Goal: Navigation & Orientation: Find specific page/section

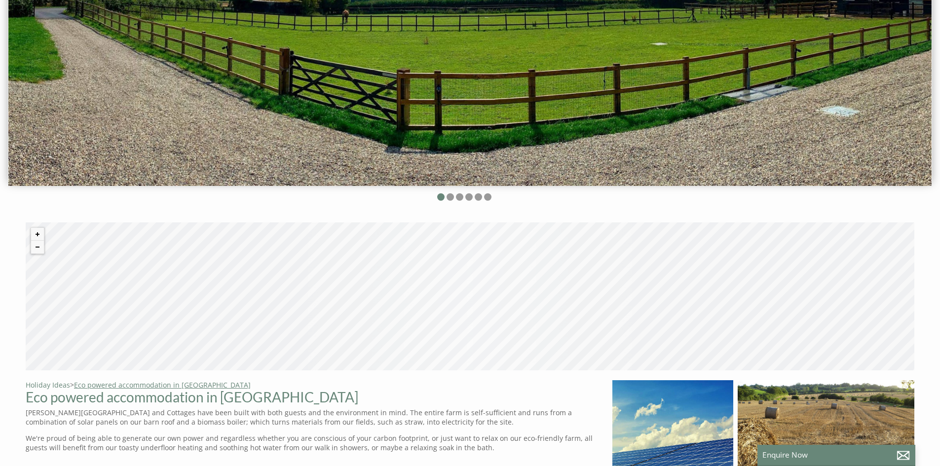
scroll to position [543, 0]
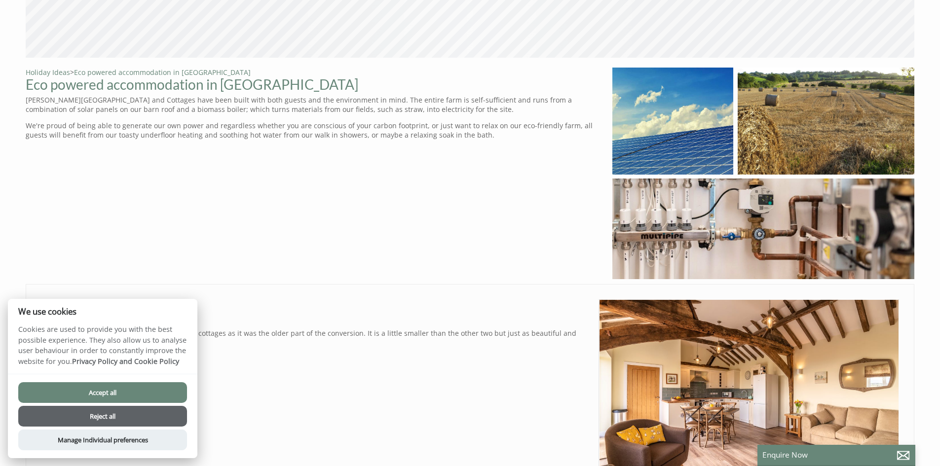
click at [105, 390] on button "Accept all" at bounding box center [102, 393] width 169 height 21
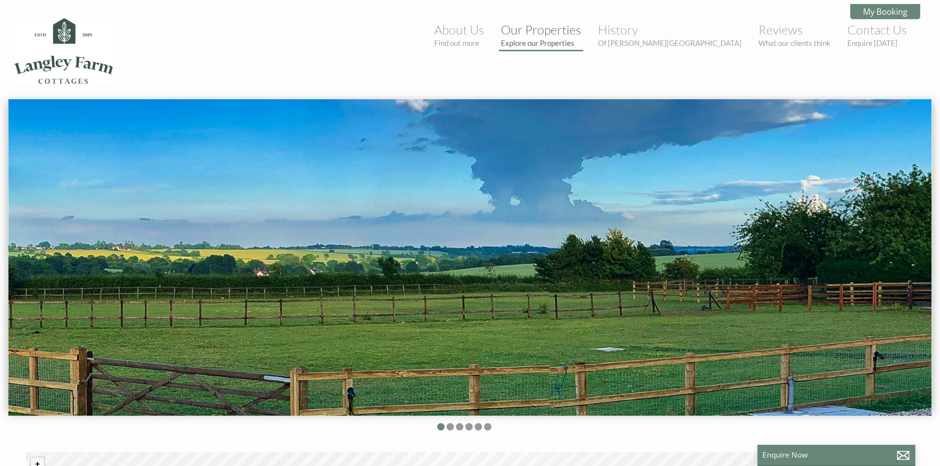
click at [582, 33] on link "Our Properties Explore our Properties" at bounding box center [541, 34] width 80 height 25
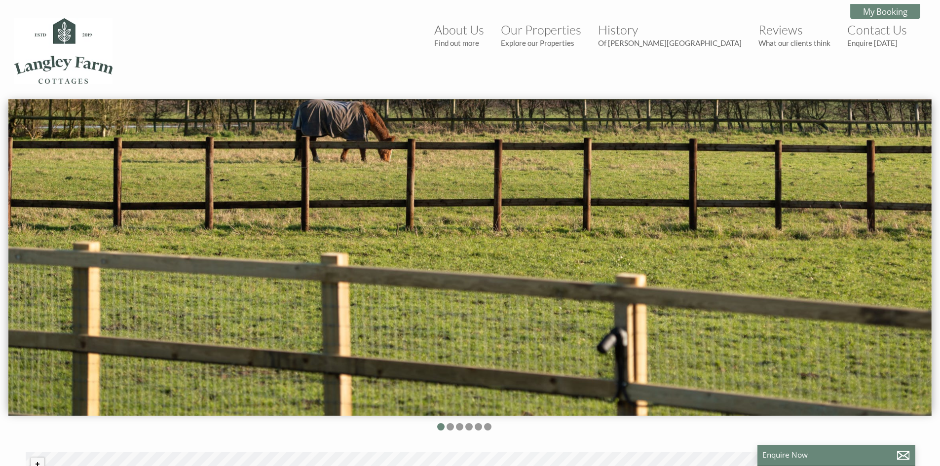
scroll to position [0, 9]
click at [894, 36] on link "Contact Us Enquire [DATE]" at bounding box center [878, 34] width 60 height 25
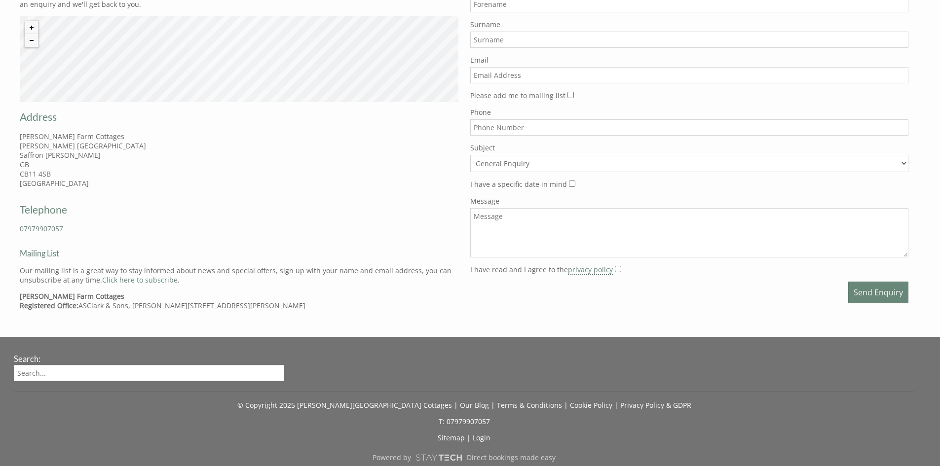
scroll to position [516, 0]
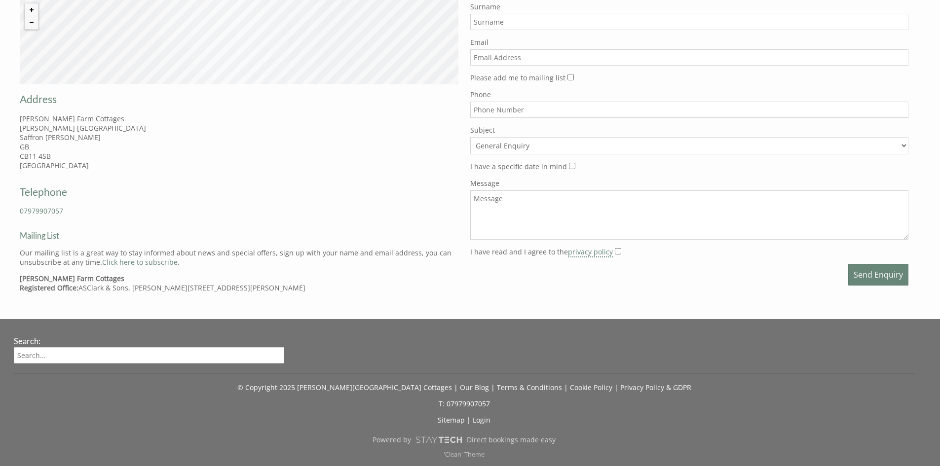
drag, startPoint x: 473, startPoint y: 400, endPoint x: 652, endPoint y: 382, distance: 179.6
click at [652, 382] on div "© Copyright 2025 [PERSON_NAME][GEOGRAPHIC_DATA] Cottages | Our Blog | Terms & C…" at bounding box center [464, 383] width 901 height 19
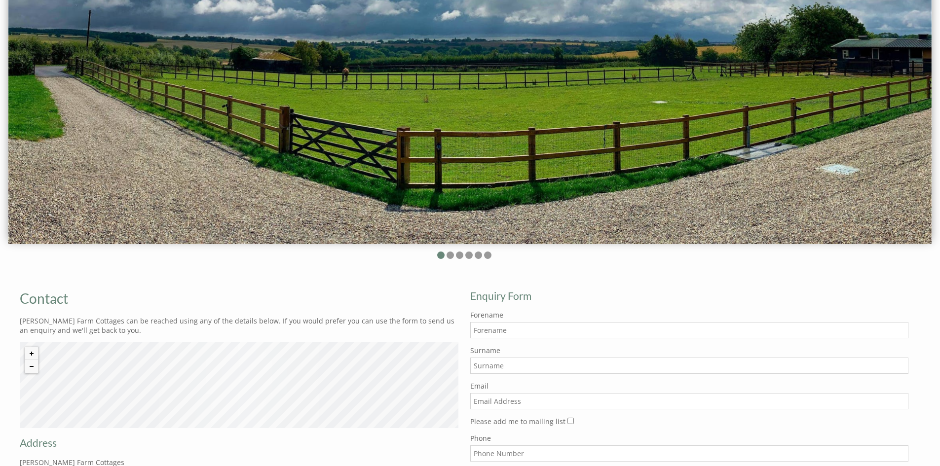
scroll to position [22, 0]
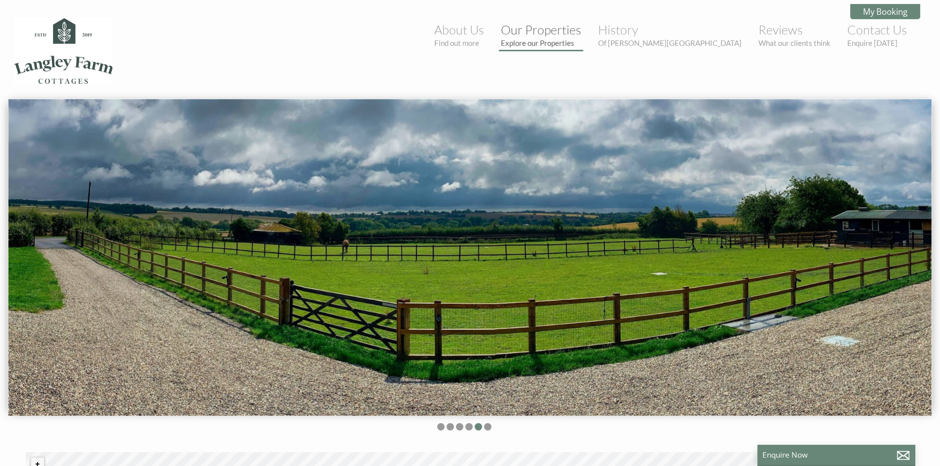
click at [582, 33] on link "Our Properties Explore our Properties" at bounding box center [541, 34] width 80 height 25
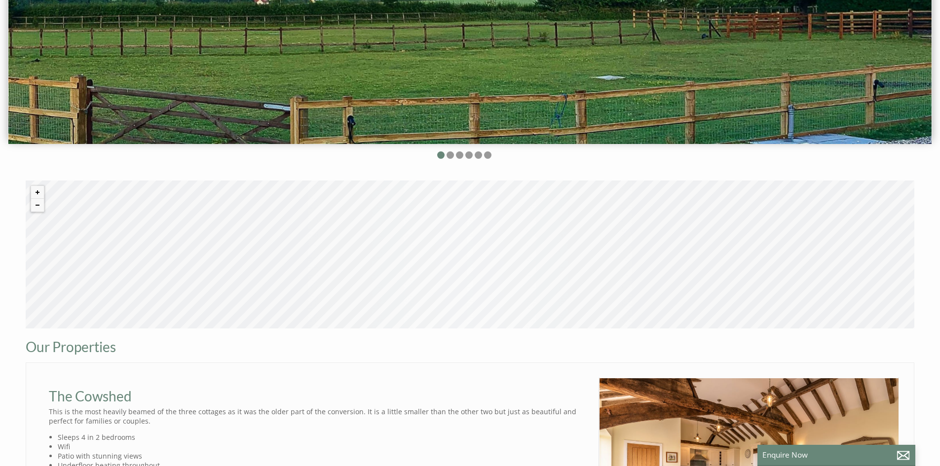
scroll to position [247, 0]
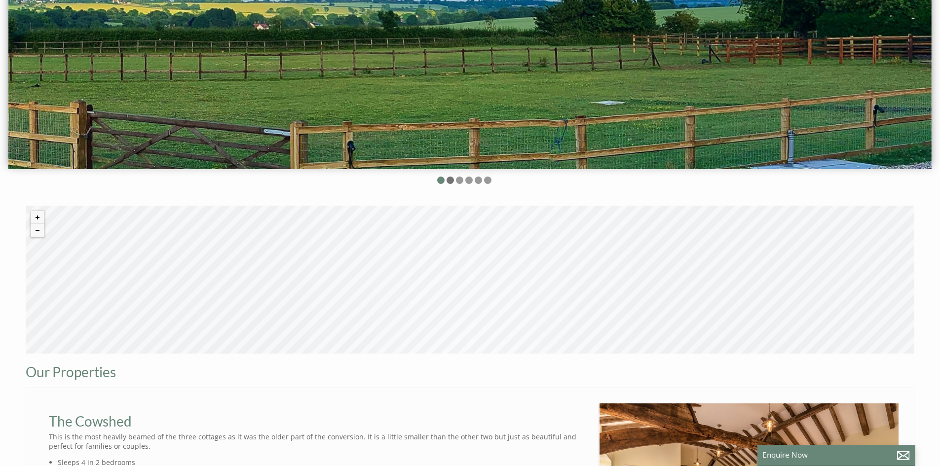
click at [452, 181] on li at bounding box center [450, 180] width 7 height 7
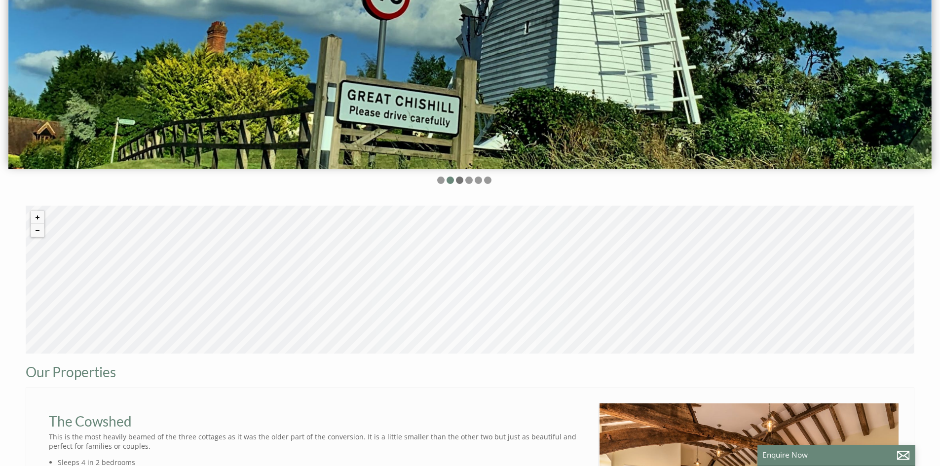
click at [462, 181] on li at bounding box center [459, 180] width 7 height 7
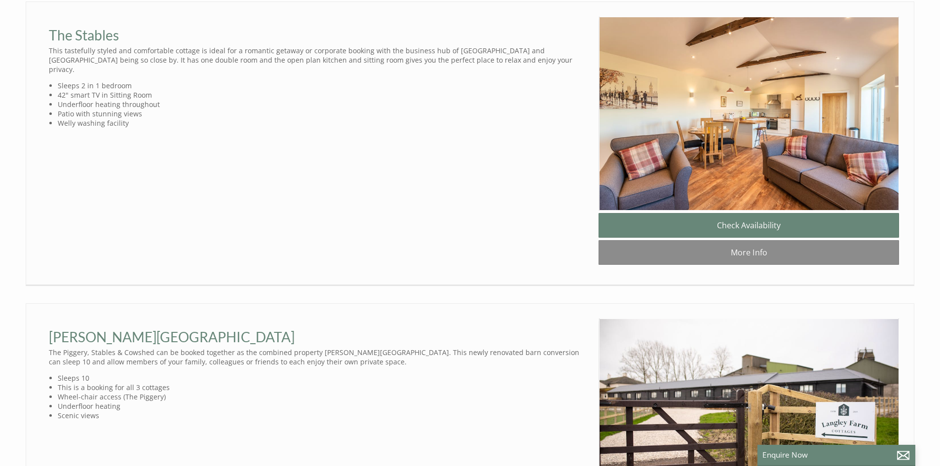
scroll to position [1234, 0]
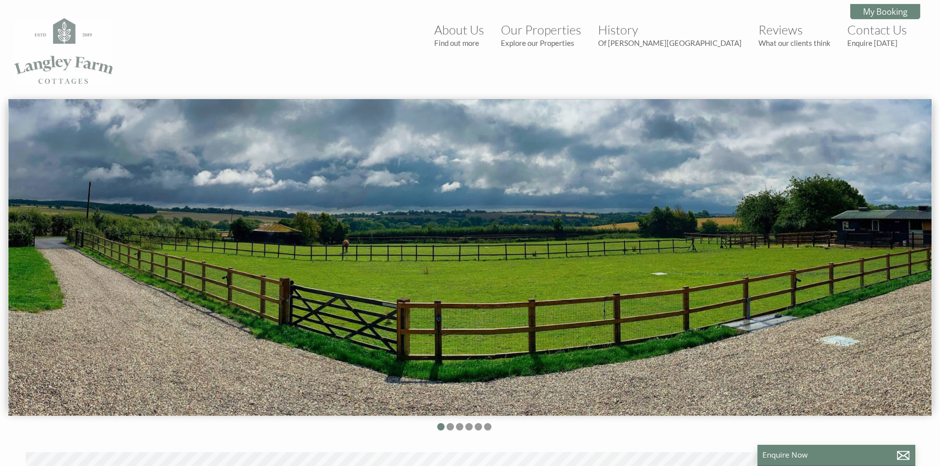
scroll to position [0, 9]
